Goal: Information Seeking & Learning: Learn about a topic

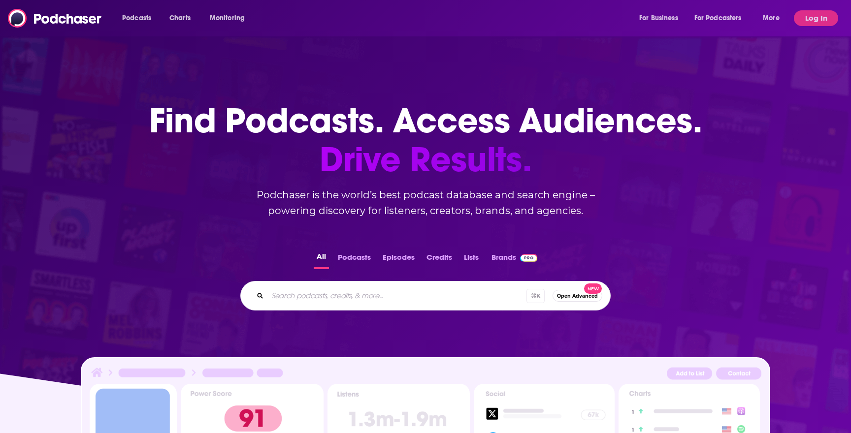
drag, startPoint x: 0, startPoint y: 0, endPoint x: 433, endPoint y: 22, distance: 433.2
click at [433, 22] on div "Podcasts Charts Monitoring For Business For Podcasters More" at bounding box center [451, 18] width 673 height 16
click at [812, 24] on button "Log In" at bounding box center [816, 18] width 44 height 16
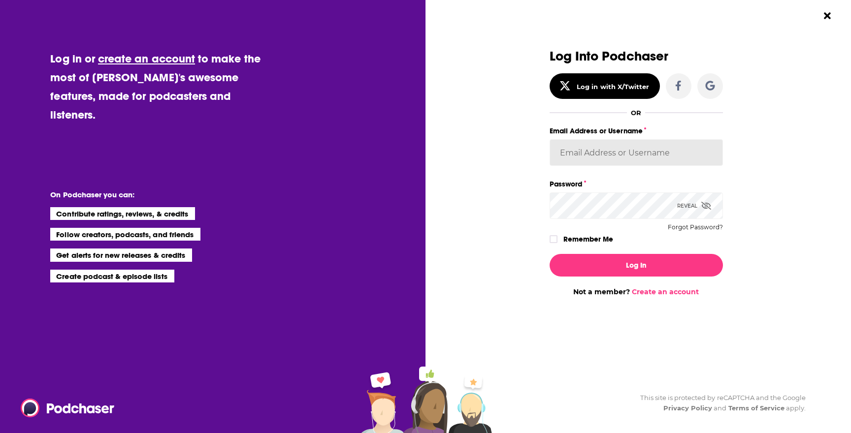
click at [597, 160] on input "Email Address or Username" at bounding box center [635, 152] width 173 height 27
type input "backbonemedia"
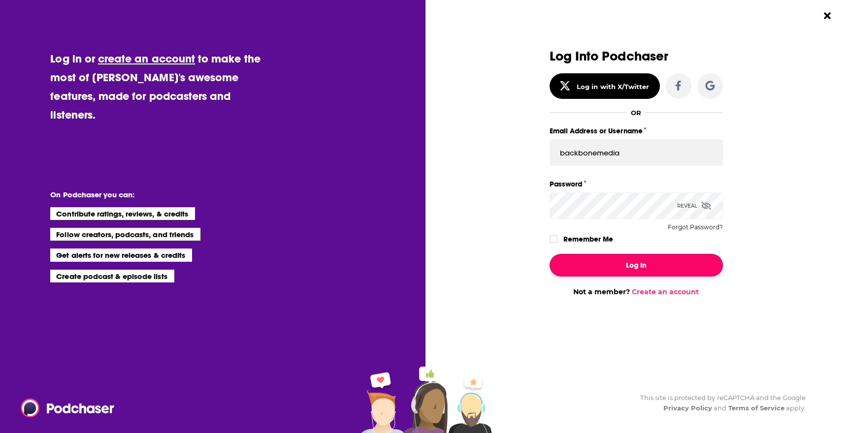
click at [614, 266] on button "Log In" at bounding box center [635, 265] width 173 height 23
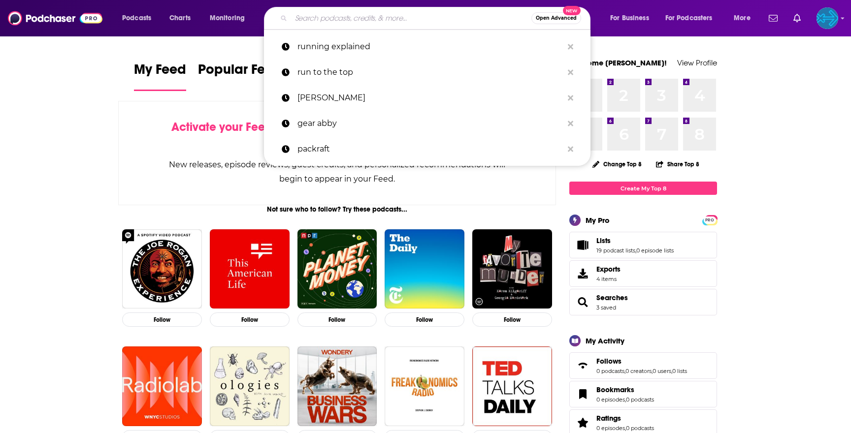
click at [363, 18] on input "Search podcasts, credits, & more..." at bounding box center [411, 18] width 240 height 16
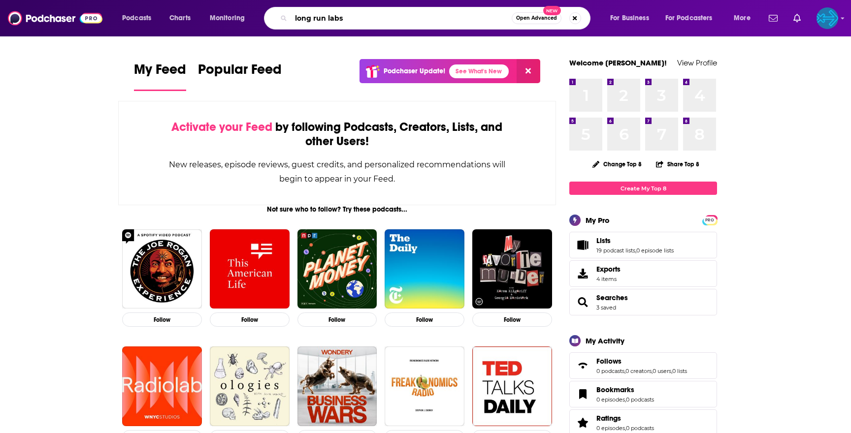
type input "long run labs"
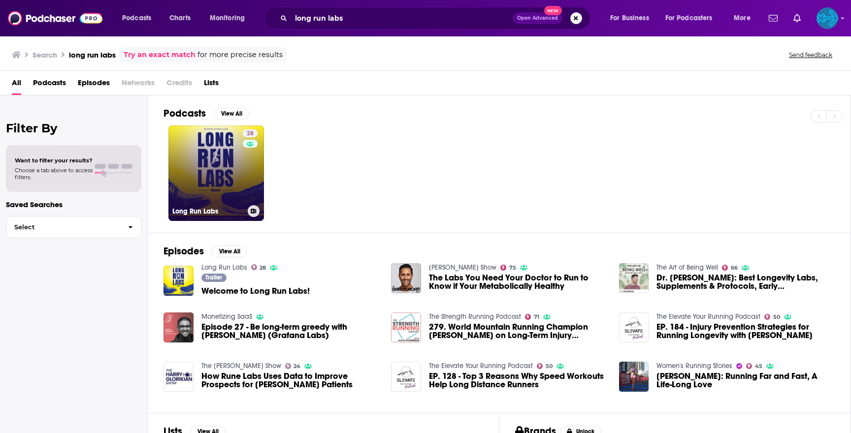
click at [210, 161] on link "28 Long Run Labs" at bounding box center [216, 174] width 96 height 96
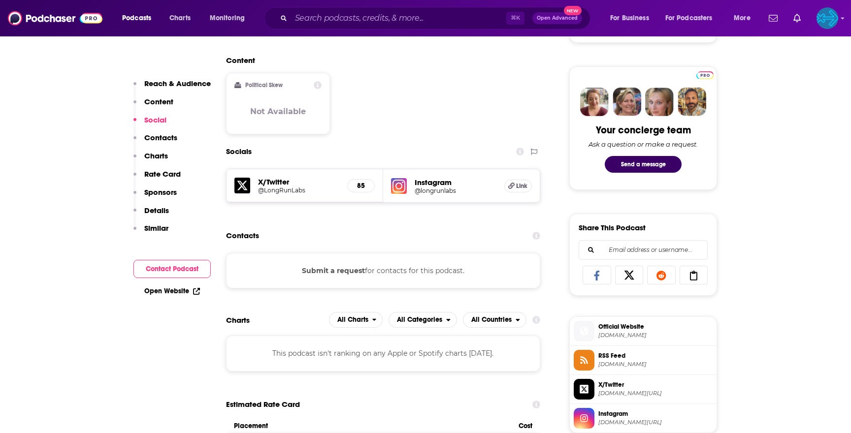
scroll to position [443, 0]
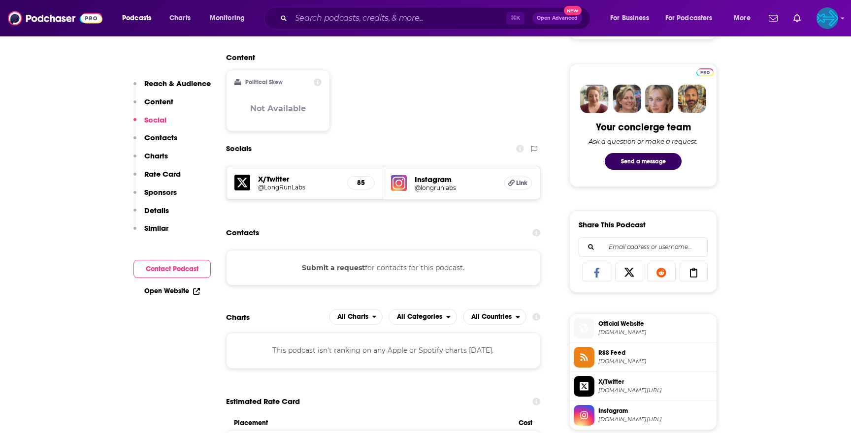
click at [414, 185] on h5 "@longrunlabs" at bounding box center [455, 187] width 82 height 7
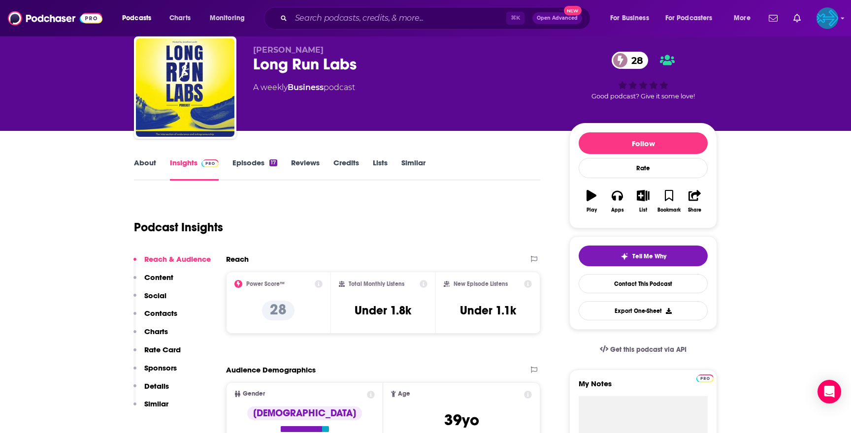
scroll to position [52, 0]
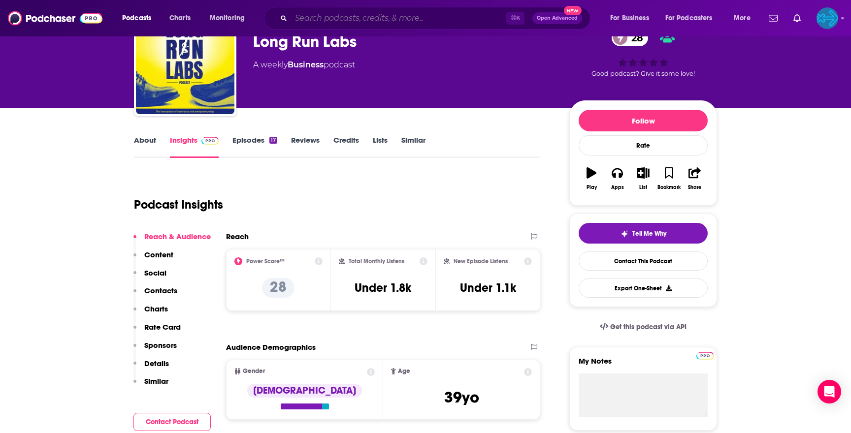
click at [447, 17] on input "Search podcasts, credits, & more..." at bounding box center [398, 18] width 215 height 16
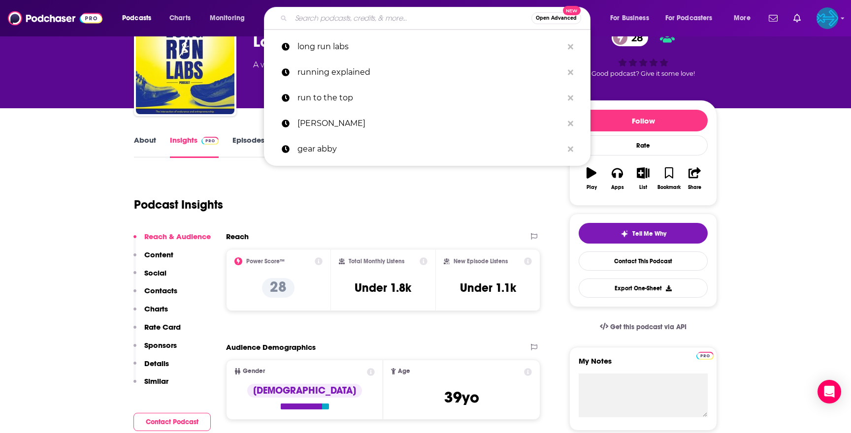
paste input "I'll Have Another with [PERSON_NAME]"
type input "I'll Have Another with [PERSON_NAME]"
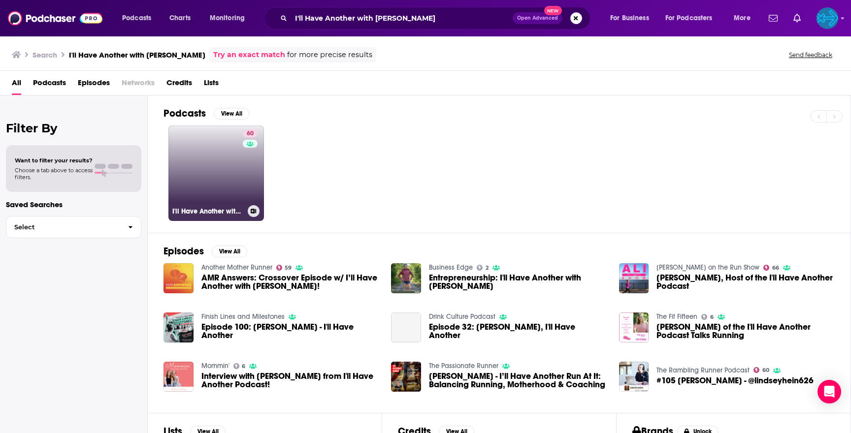
click at [195, 211] on h3 "I'll Have Another with [PERSON_NAME] Podcast" at bounding box center [207, 211] width 71 height 8
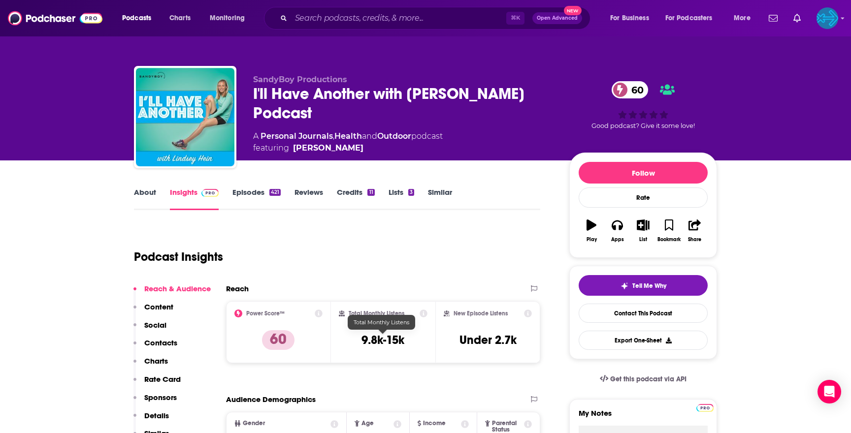
click at [373, 345] on h3 "9.8k-15k" at bounding box center [382, 340] width 43 height 15
copy div "9.8k-15k"
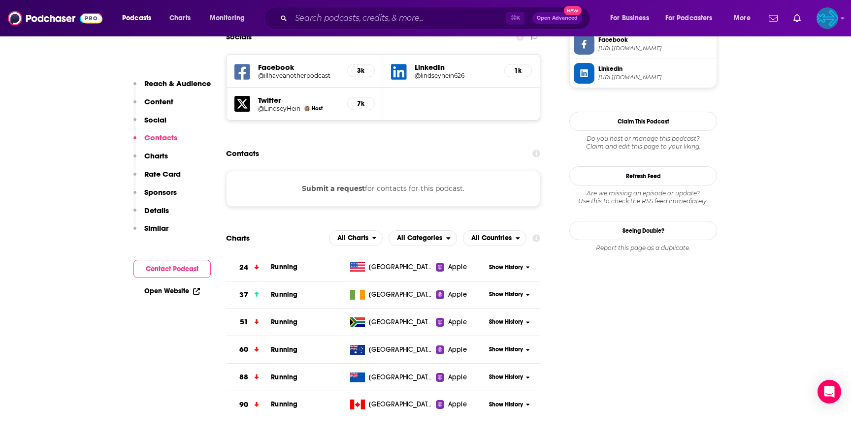
scroll to position [869, 0]
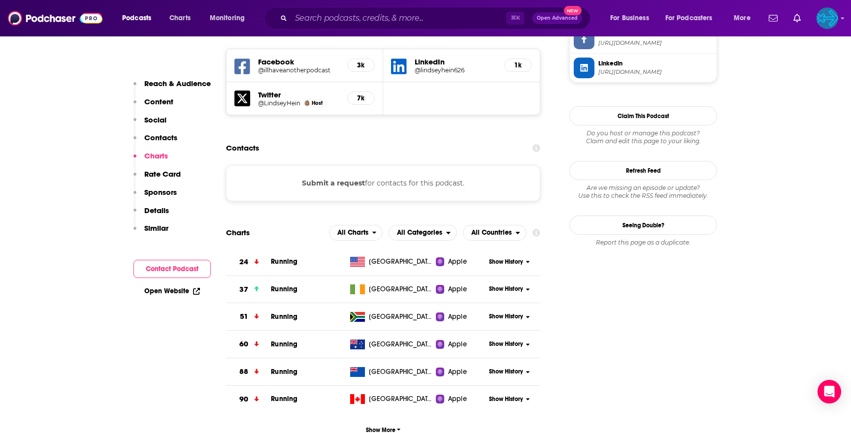
click at [518, 258] on span "Show History" at bounding box center [506, 262] width 34 height 8
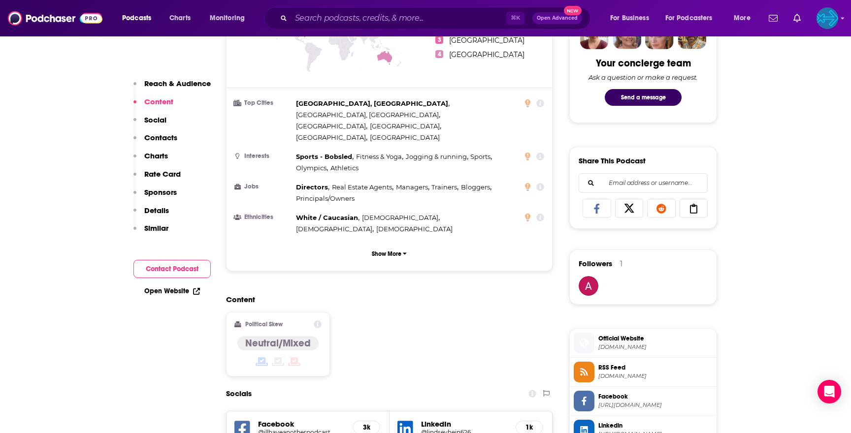
scroll to position [508, 0]
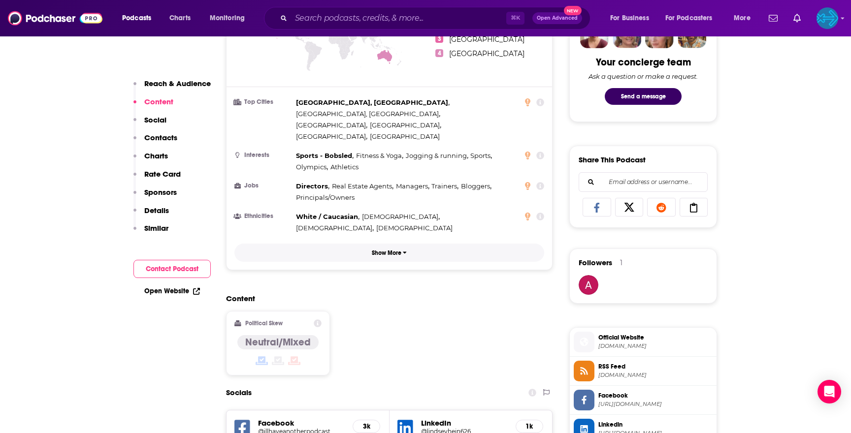
click at [380, 244] on button "Show More" at bounding box center [389, 253] width 310 height 18
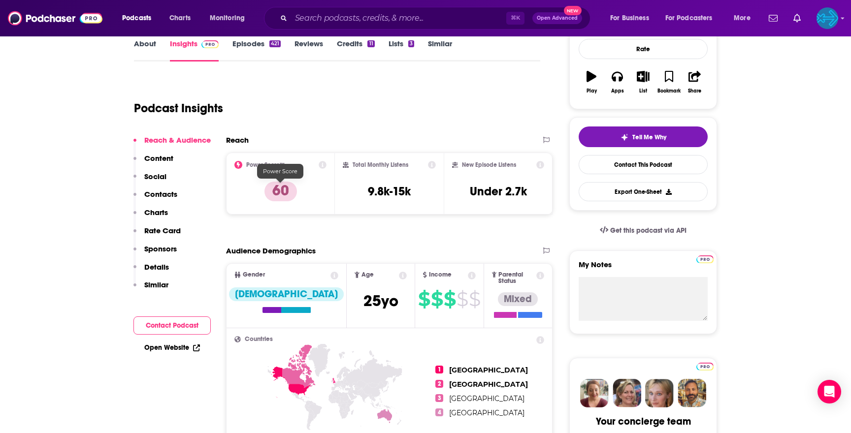
scroll to position [0, 0]
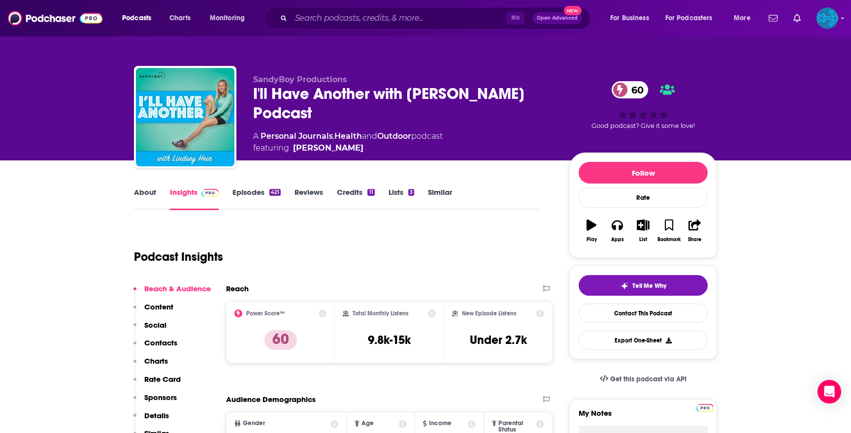
click at [140, 192] on link "About" at bounding box center [145, 199] width 22 height 23
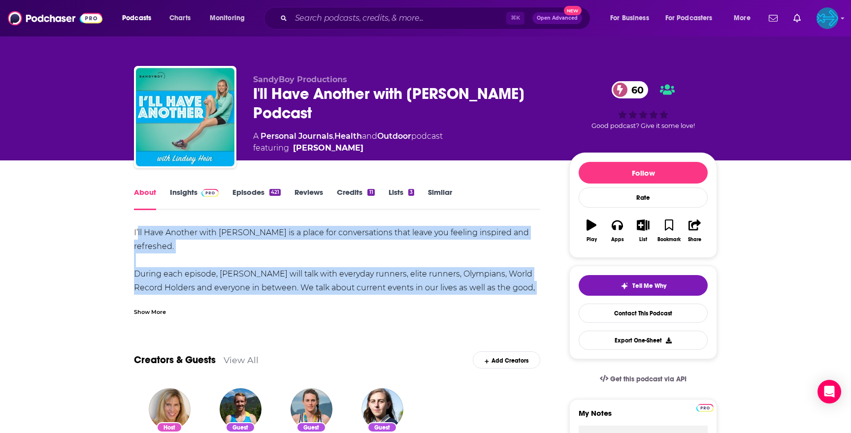
drag, startPoint x: 138, startPoint y: 233, endPoint x: 194, endPoint y: 299, distance: 86.6
click at [194, 299] on div "I’ll Have Another with [PERSON_NAME] is a place for conversations that leave yo…" at bounding box center [337, 271] width 406 height 90
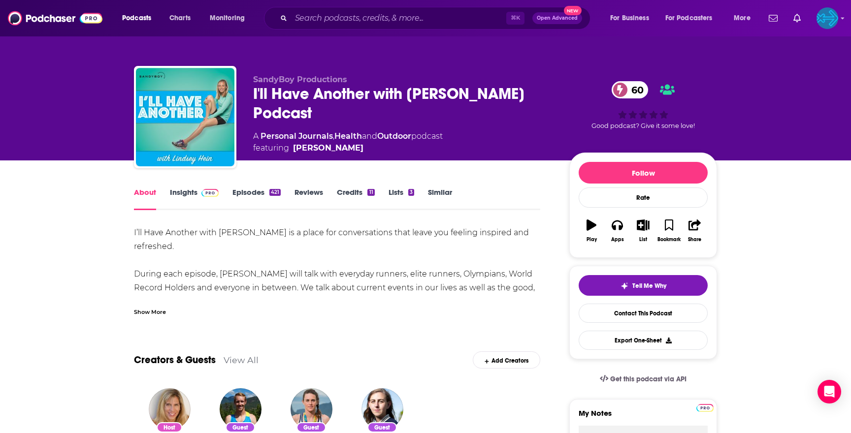
click at [158, 313] on div "Show More" at bounding box center [150, 311] width 32 height 9
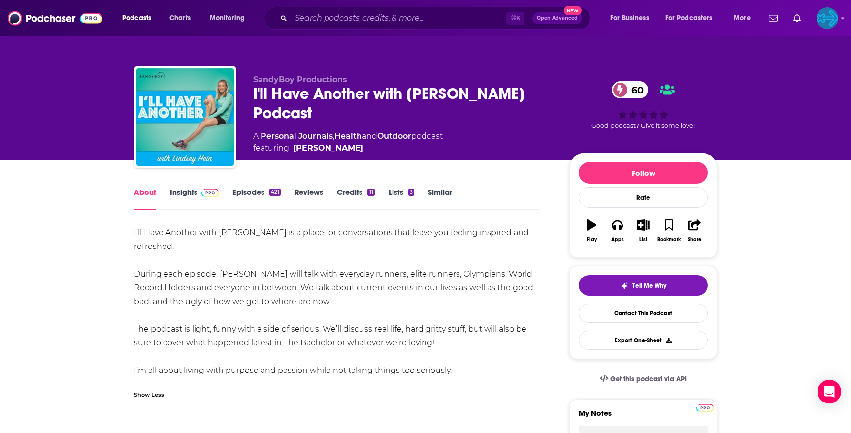
drag, startPoint x: 129, startPoint y: 280, endPoint x: 483, endPoint y: 370, distance: 365.2
copy div "During each episode, [PERSON_NAME] will talk with everyday runners, elite runne…"
click at [295, 20] on input "Search podcasts, credits, & more..." at bounding box center [398, 18] width 215 height 16
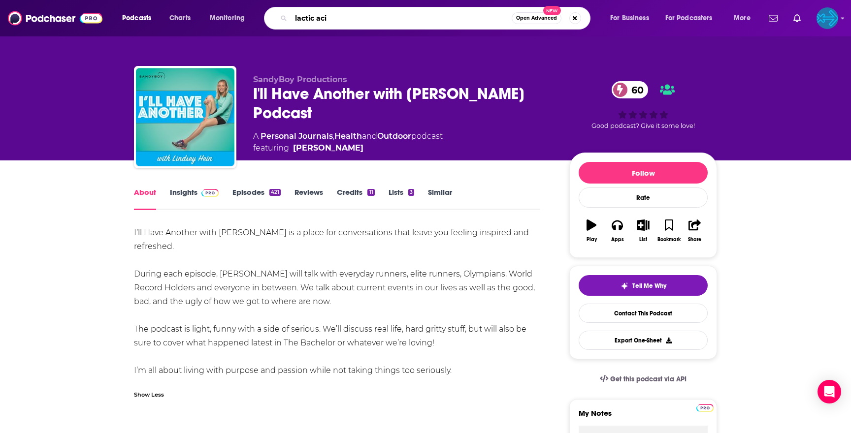
type input "[MEDICAL_DATA]"
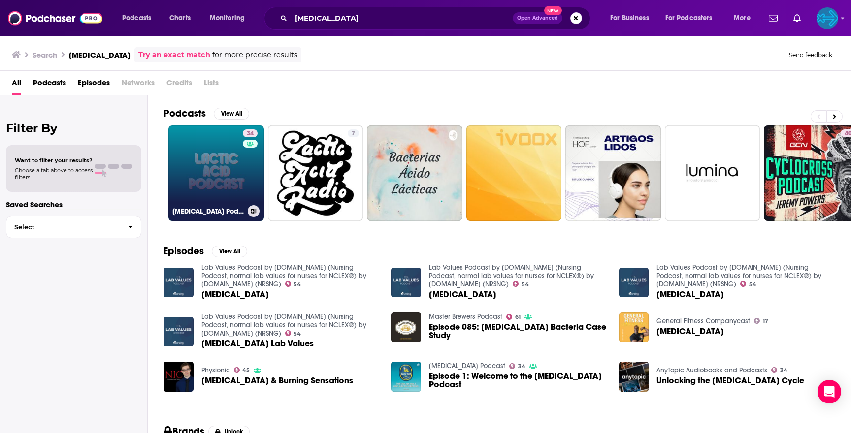
click at [219, 162] on link "34 [MEDICAL_DATA] Podcast" at bounding box center [216, 174] width 96 height 96
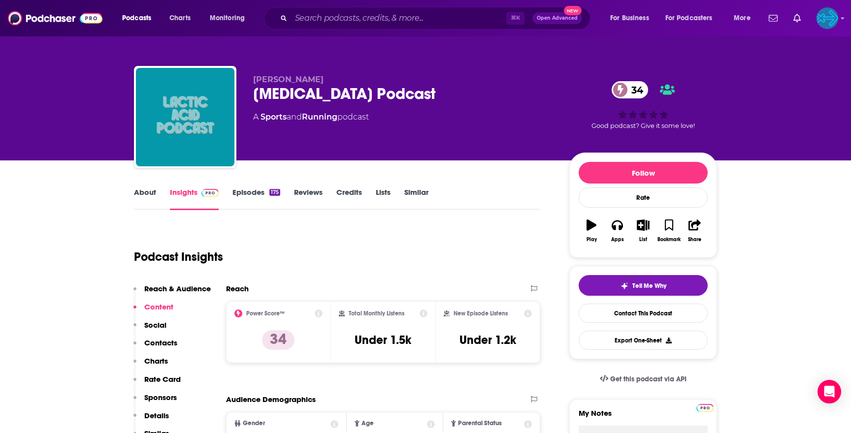
scroll to position [114, 0]
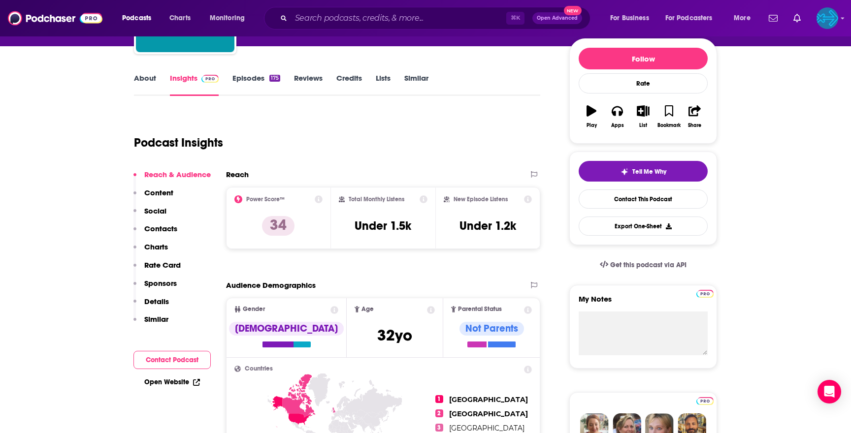
click at [138, 85] on link "About" at bounding box center [145, 84] width 22 height 23
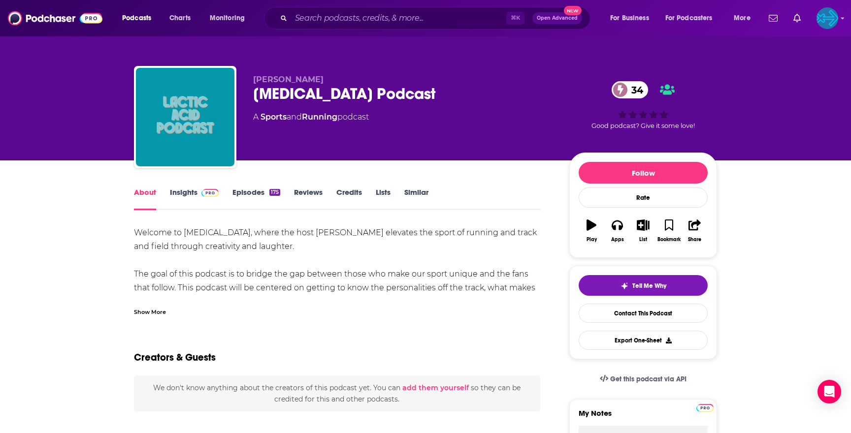
click at [155, 312] on div "Show More" at bounding box center [150, 311] width 32 height 9
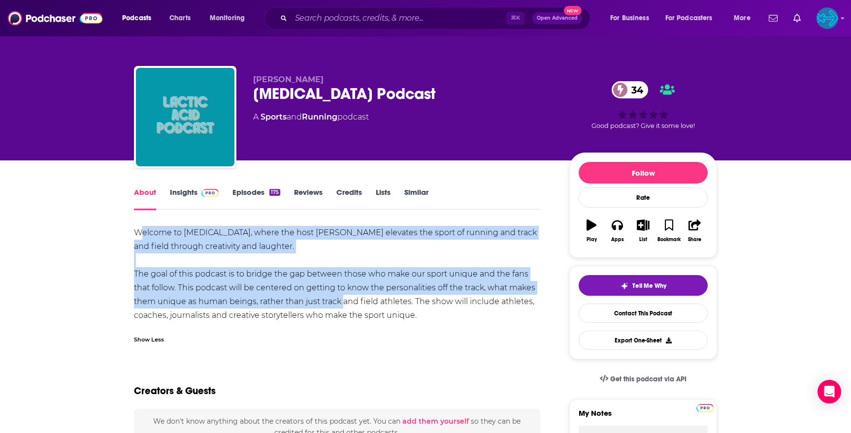
drag, startPoint x: 139, startPoint y: 233, endPoint x: 340, endPoint y: 299, distance: 211.4
click at [340, 299] on div "Welcome to [MEDICAL_DATA], where the host [PERSON_NAME] elevates the sport of r…" at bounding box center [337, 274] width 406 height 96
click at [224, 241] on div "Welcome to [MEDICAL_DATA], where the host [PERSON_NAME] elevates the sport of r…" at bounding box center [337, 274] width 406 height 96
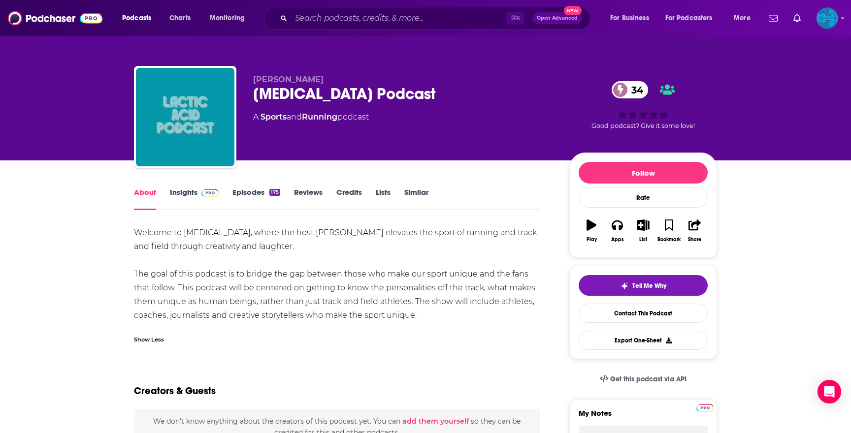
drag, startPoint x: 129, startPoint y: 234, endPoint x: 436, endPoint y: 321, distance: 318.8
copy div "Welcome to [MEDICAL_DATA], where the host [PERSON_NAME] elevates the sport of r…"
click at [445, 267] on div "Welcome to [MEDICAL_DATA], where the host [PERSON_NAME] elevates the sport of r…" at bounding box center [337, 274] width 406 height 96
click at [255, 191] on link "Episodes 175" at bounding box center [256, 199] width 48 height 23
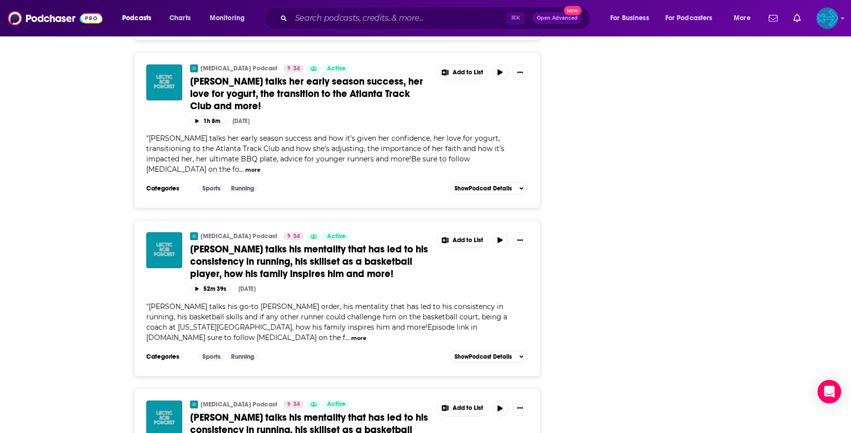
scroll to position [2214, 0]
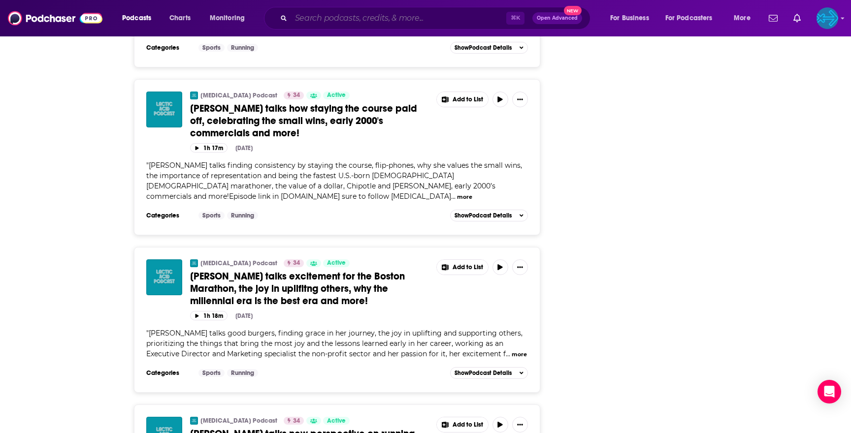
click at [322, 18] on input "Search podcasts, credits, & more..." at bounding box center [398, 18] width 215 height 16
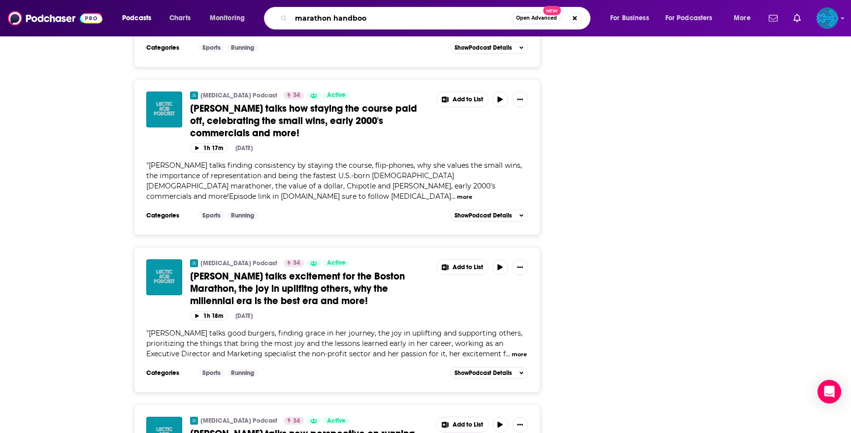
type input "marathon handbook"
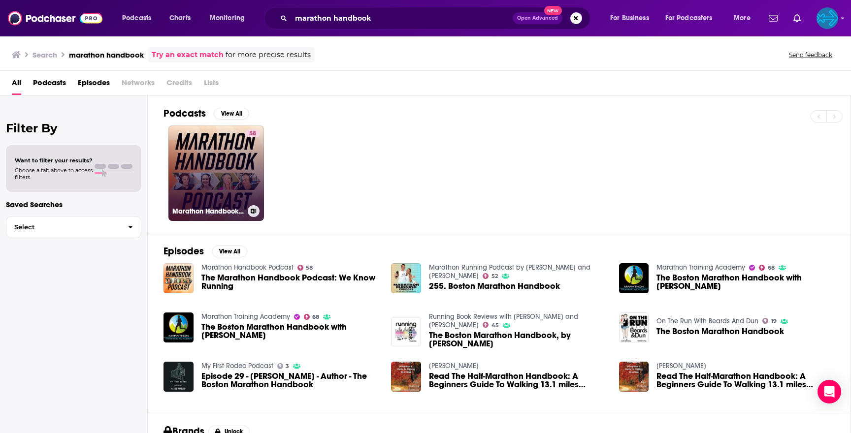
click at [223, 177] on link "58 Marathon Handbook Podcast" at bounding box center [216, 174] width 96 height 96
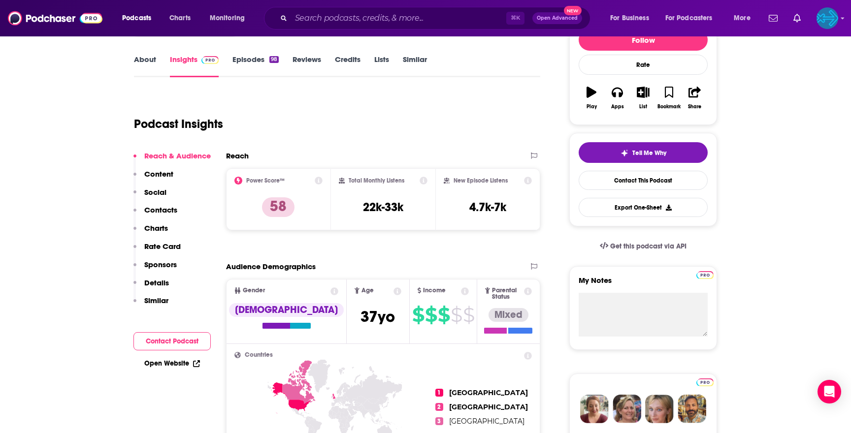
scroll to position [153, 0]
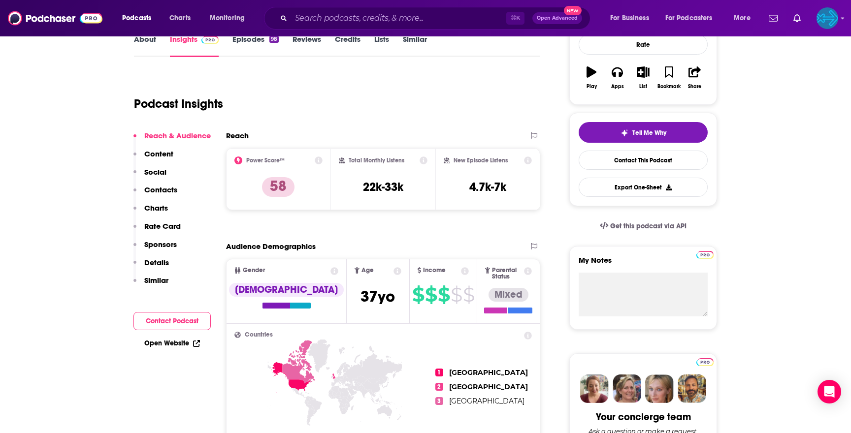
click at [143, 49] on link "About" at bounding box center [145, 45] width 22 height 23
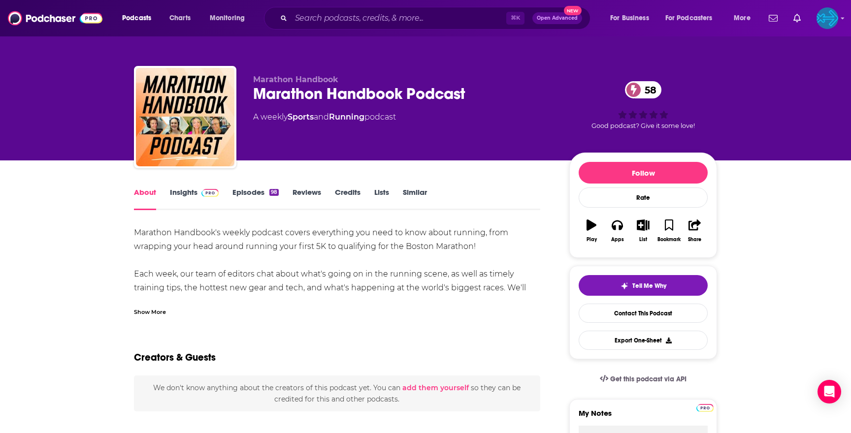
click at [146, 235] on div "Marathon Handbook's weekly podcast covers everything you need to know about run…" at bounding box center [337, 302] width 406 height 152
click at [156, 308] on div "Show More" at bounding box center [150, 311] width 32 height 9
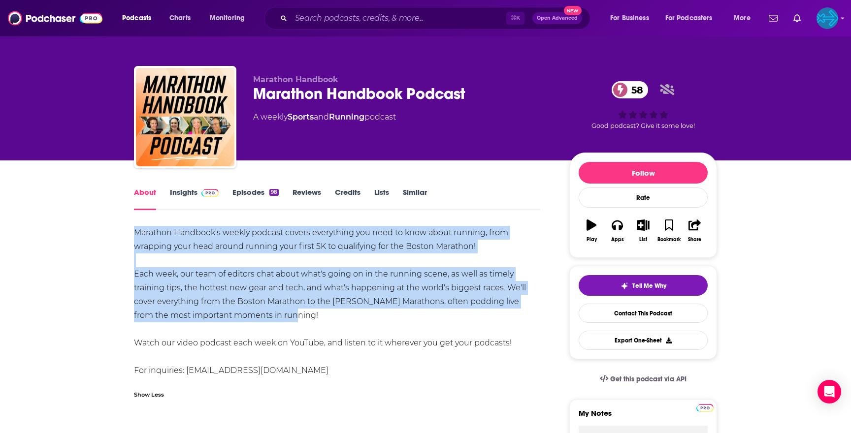
drag, startPoint x: 135, startPoint y: 230, endPoint x: 496, endPoint y: 322, distance: 371.8
click at [496, 322] on div "Marathon Handbook's weekly podcast covers everything you need to know about run…" at bounding box center [337, 302] width 406 height 152
copy div "Marathon Handbook's weekly podcast covers everything you need to know about run…"
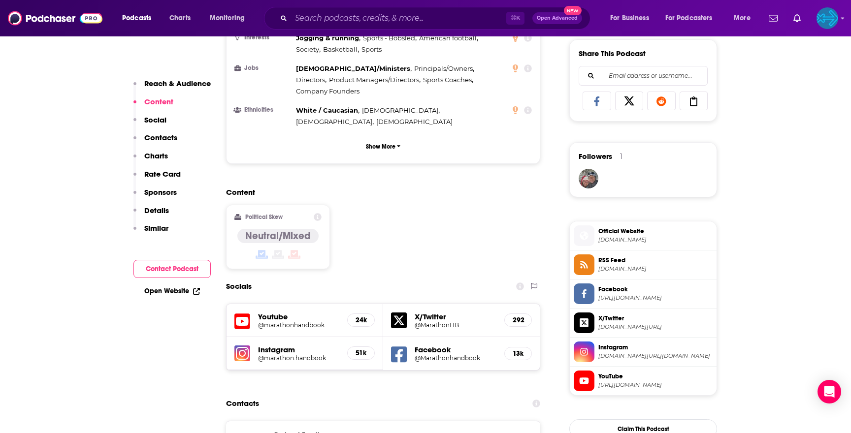
scroll to position [666, 0]
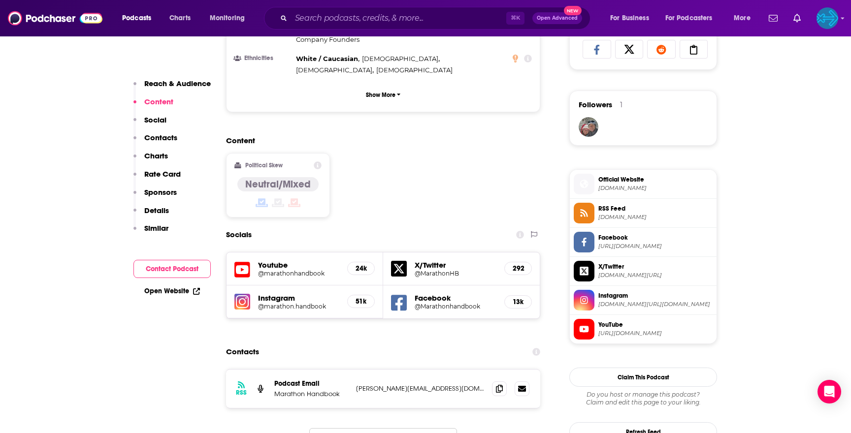
click at [276, 303] on h5 "@marathon.handbook" at bounding box center [298, 306] width 81 height 7
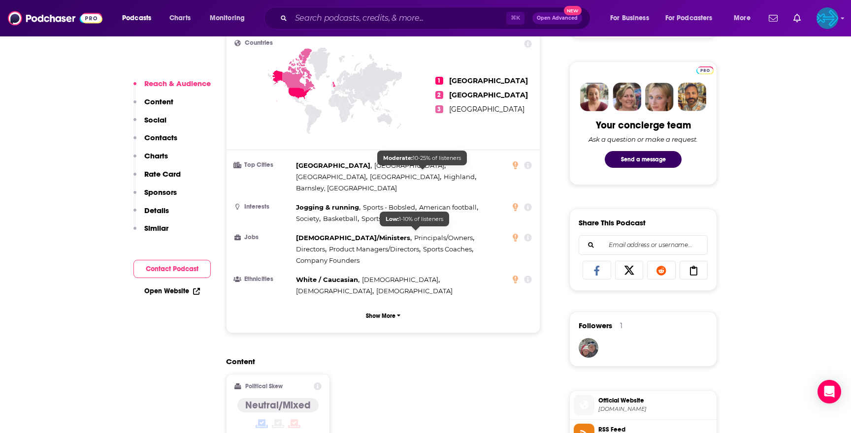
scroll to position [606, 0]
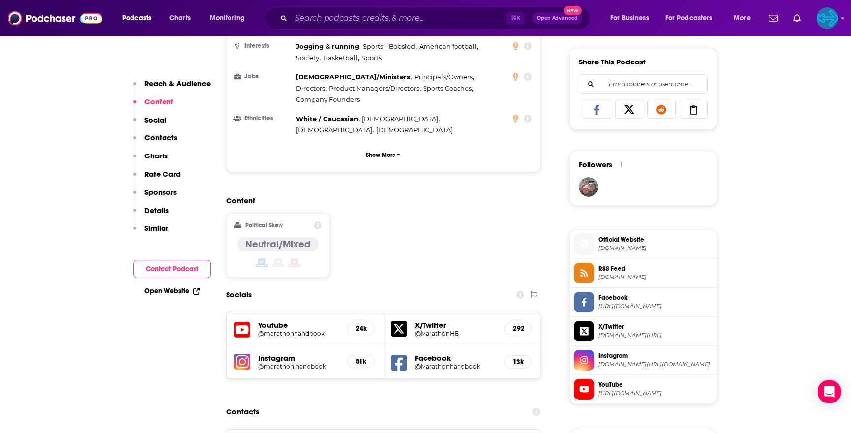
click at [630, 246] on span "[DOMAIN_NAME]" at bounding box center [655, 248] width 114 height 7
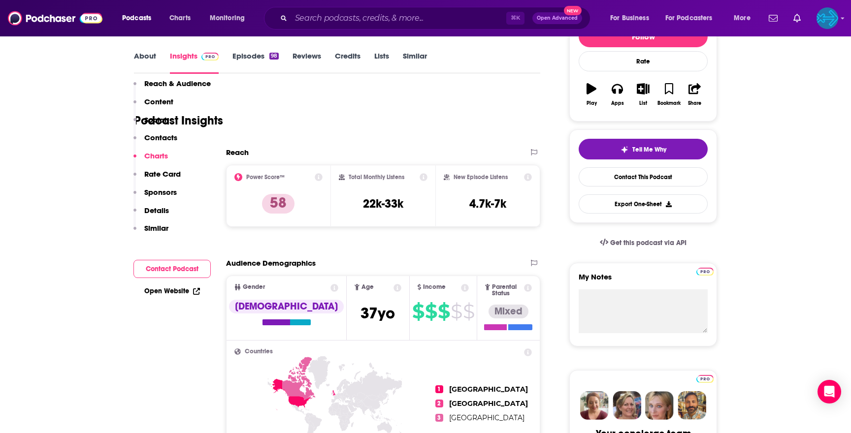
scroll to position [0, 0]
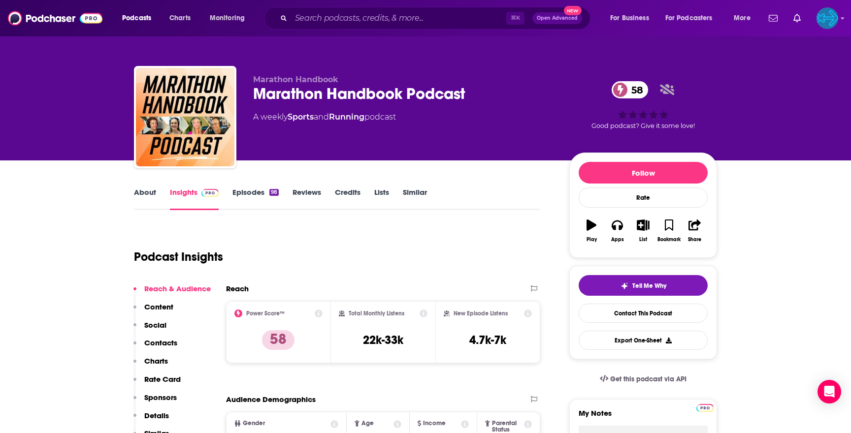
click at [143, 195] on link "About" at bounding box center [145, 199] width 22 height 23
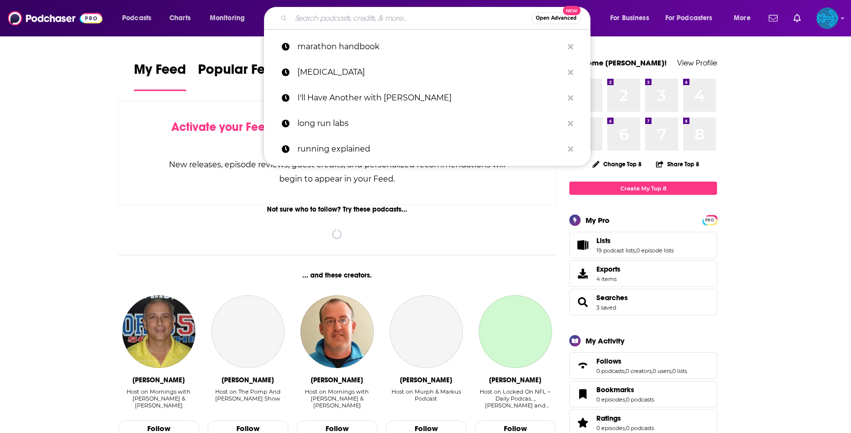
click at [428, 15] on input "Search podcasts, credits, & more..." at bounding box center [411, 18] width 240 height 16
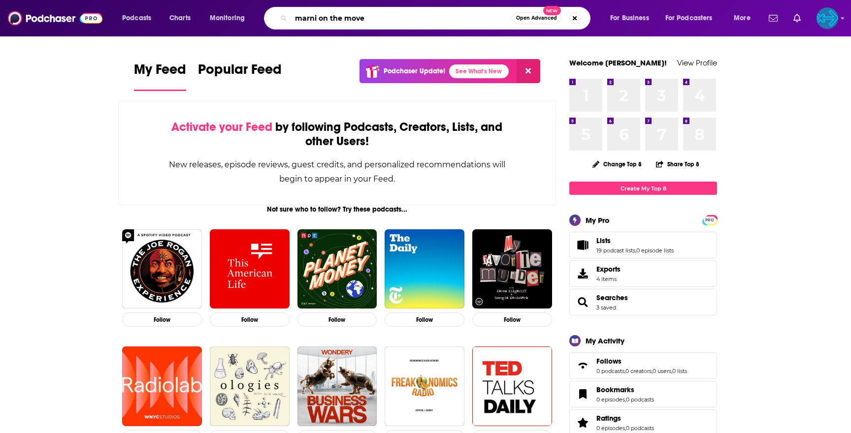
type input "marni on the move"
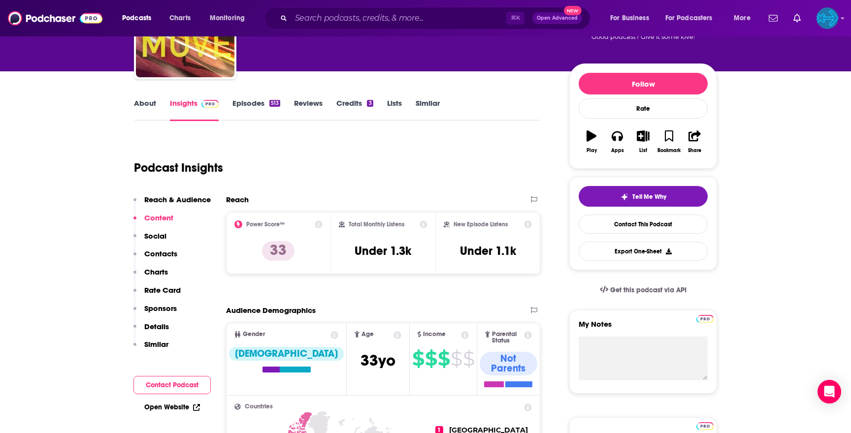
scroll to position [4, 0]
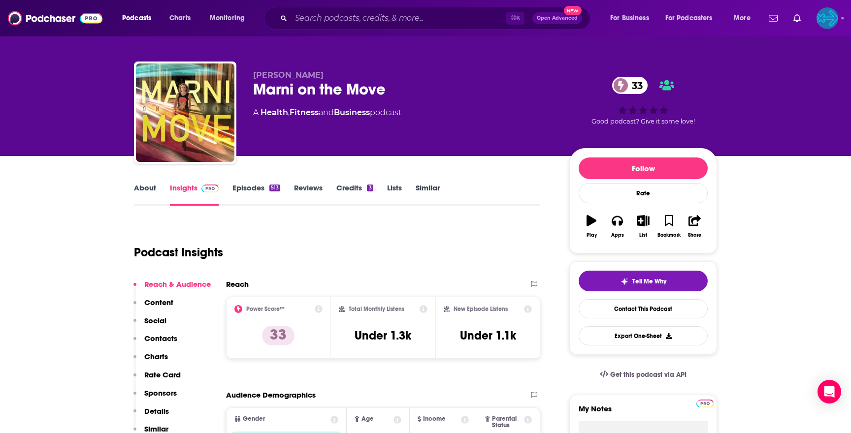
click at [139, 186] on link "About" at bounding box center [145, 194] width 22 height 23
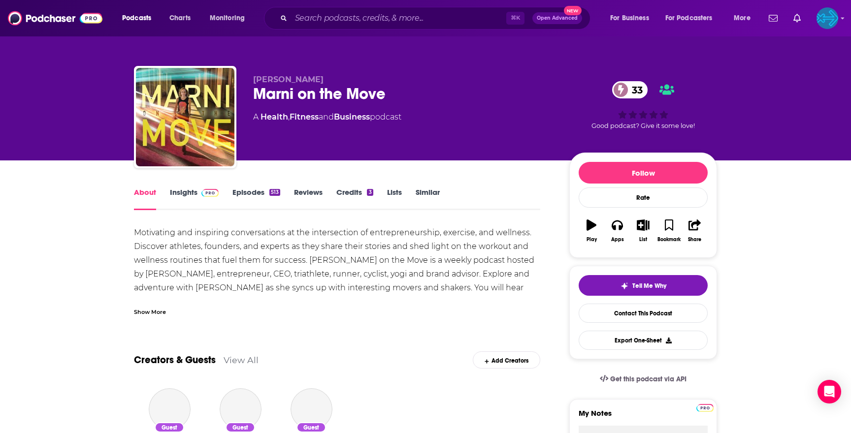
click at [157, 247] on div "Motivating and inspiring conversations at the intersection of entrepreneurship,…" at bounding box center [337, 288] width 406 height 124
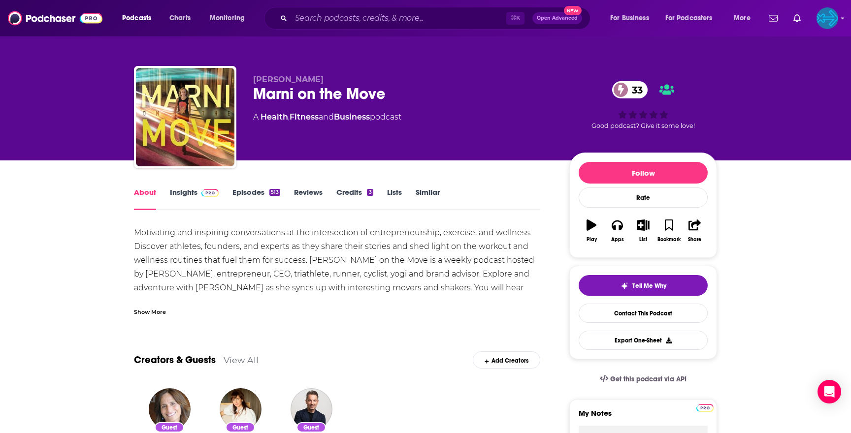
click at [156, 309] on div "Show More" at bounding box center [150, 311] width 32 height 9
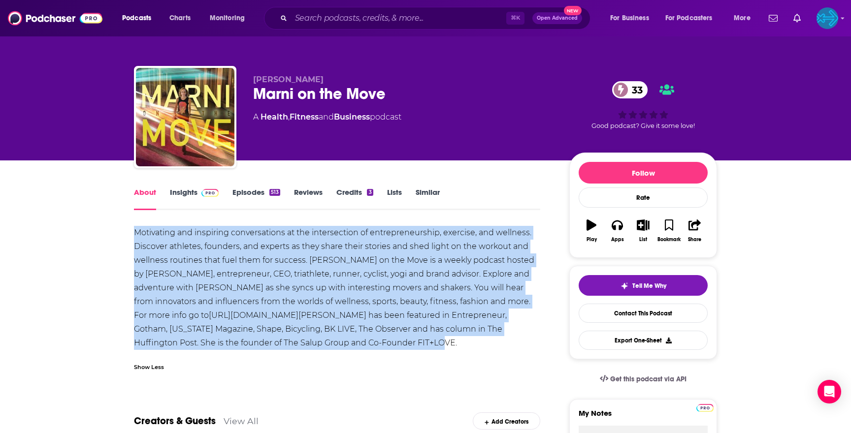
drag, startPoint x: 134, startPoint y: 229, endPoint x: 361, endPoint y: 341, distance: 253.0
click at [361, 341] on div "Motivating and inspiring conversations at the intersection of entrepreneurship,…" at bounding box center [337, 288] width 406 height 124
copy div "Motivating and inspiring conversations at the intersection of entrepreneurship,…"
click at [426, 273] on div "Motivating and inspiring conversations at the intersection of entrepreneurship,…" at bounding box center [337, 288] width 406 height 124
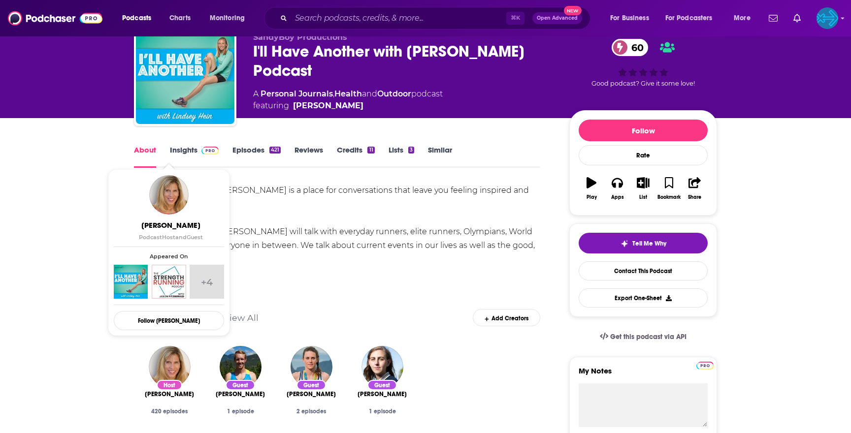
scroll to position [50, 0]
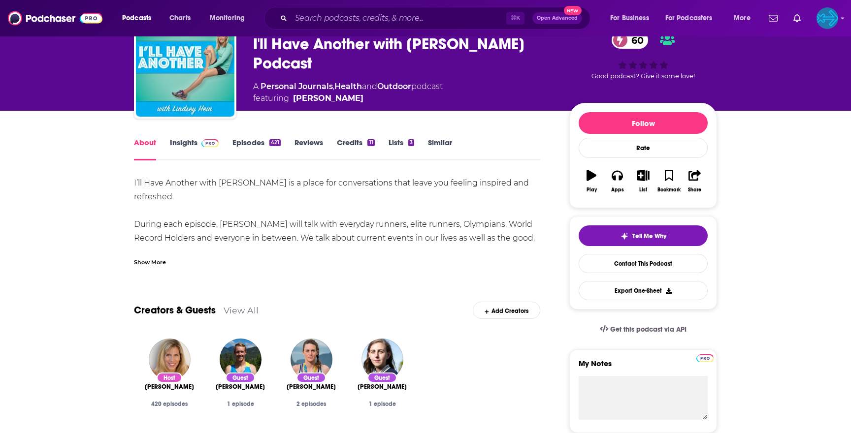
click at [179, 141] on link "Insights" at bounding box center [194, 149] width 49 height 23
